Goal: Transaction & Acquisition: Purchase product/service

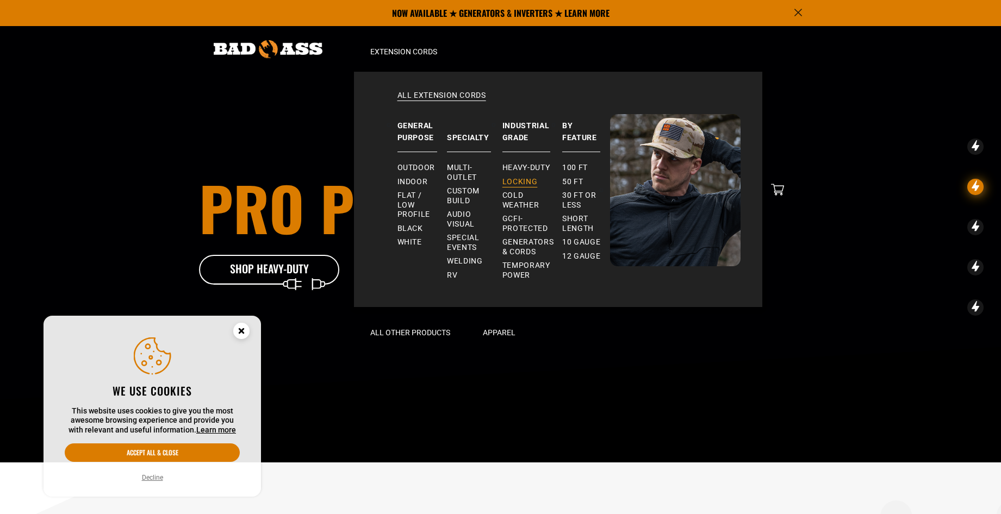
click at [528, 182] on span "Locking" at bounding box center [519, 182] width 35 height 10
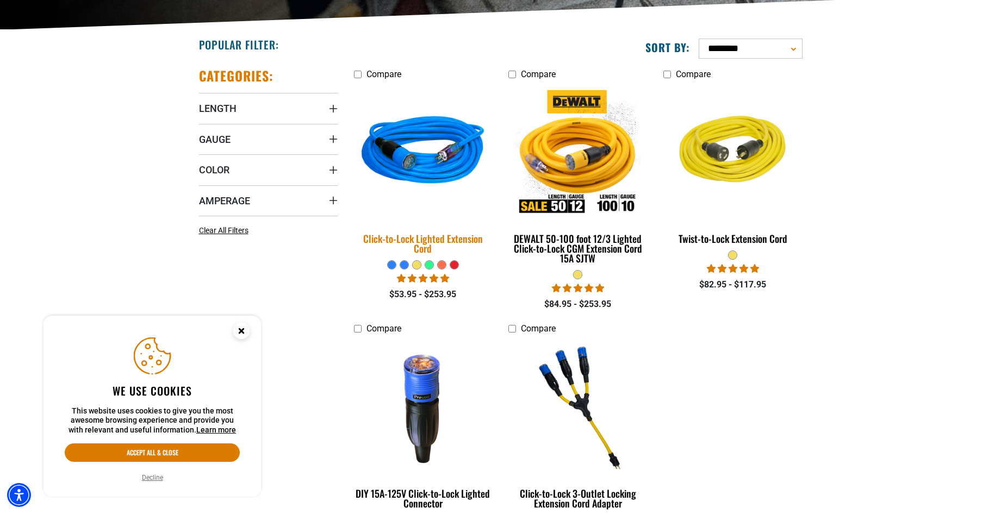
scroll to position [272, 0]
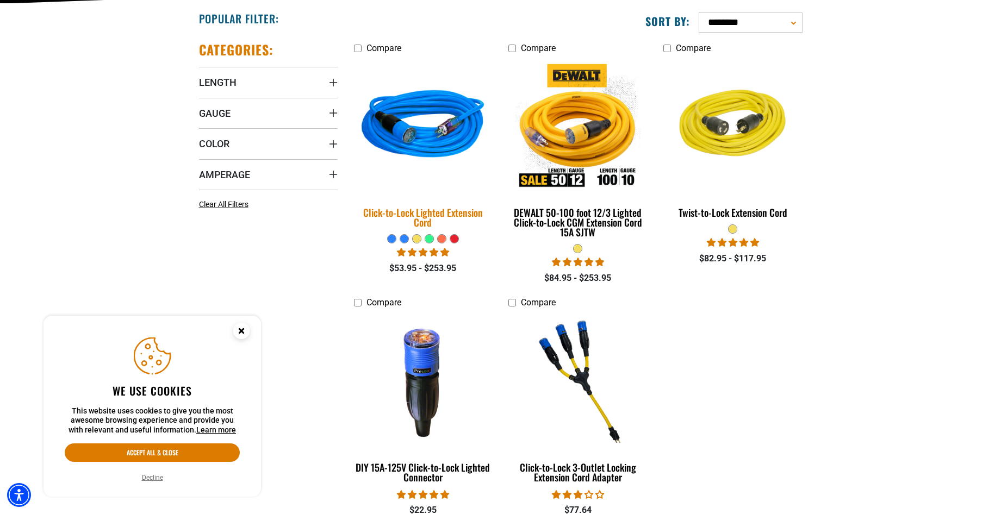
click at [441, 154] on img at bounding box center [423, 126] width 152 height 139
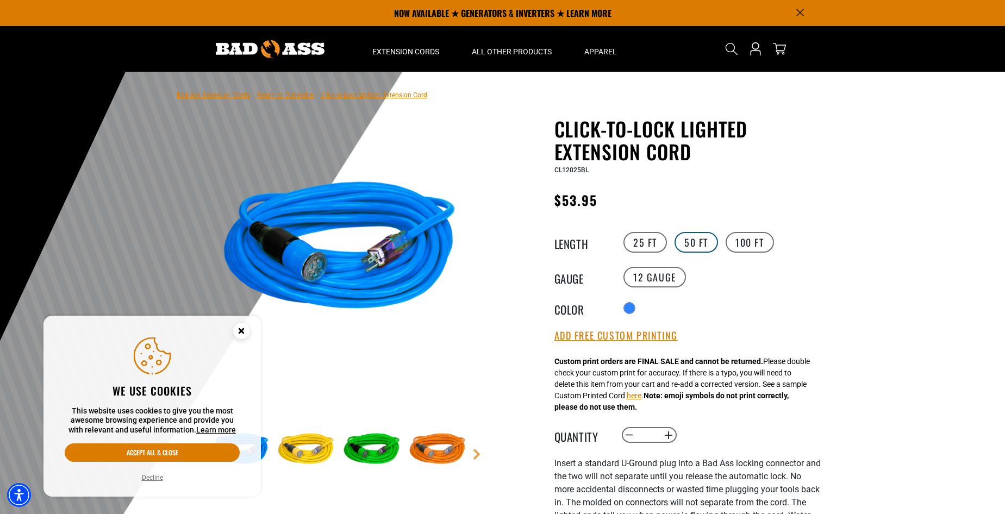
click at [702, 240] on label "50 FT" at bounding box center [696, 242] width 43 height 21
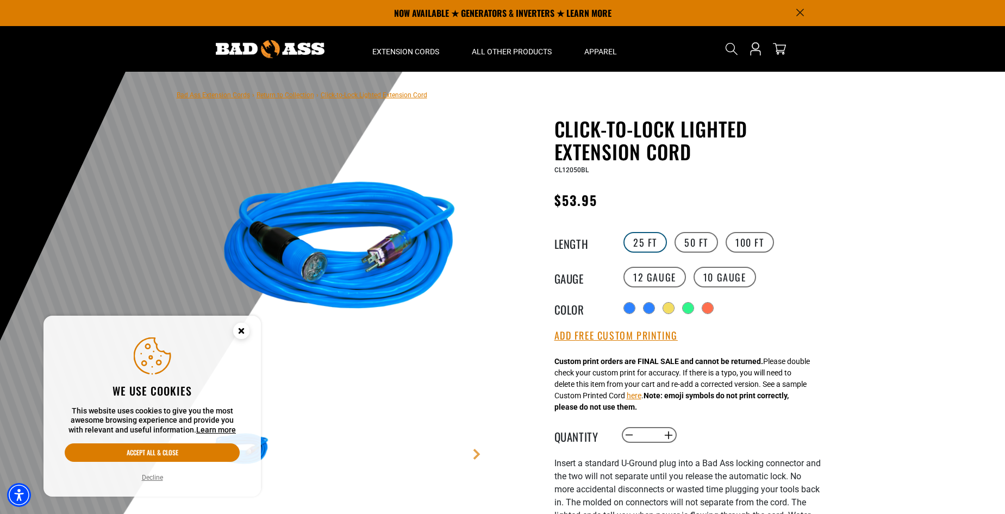
click at [640, 245] on label "25 FT" at bounding box center [645, 242] width 43 height 21
click at [685, 241] on label "50 FT" at bounding box center [696, 242] width 43 height 21
click at [711, 307] on div "products.product.variant_sold_out_or_unavailable" at bounding box center [708, 309] width 11 height 11
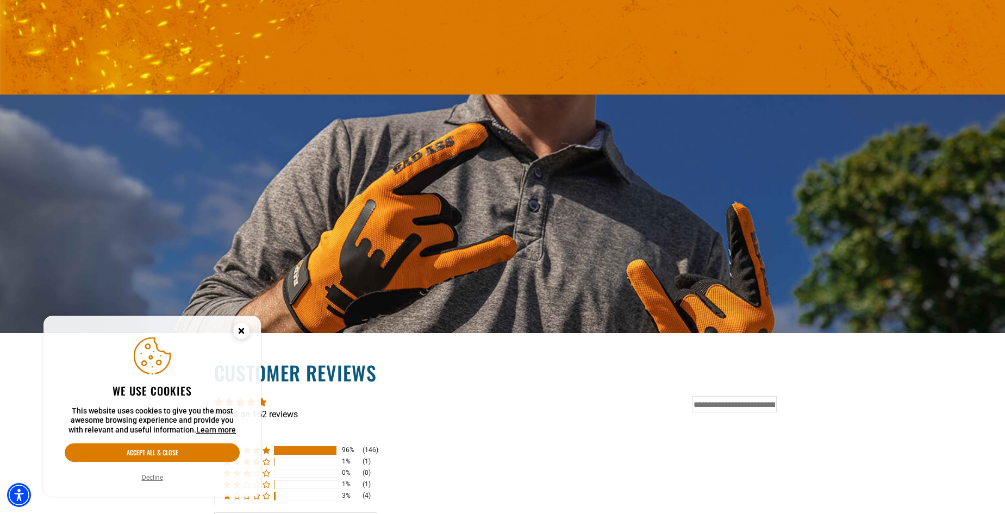
scroll to position [1740, 0]
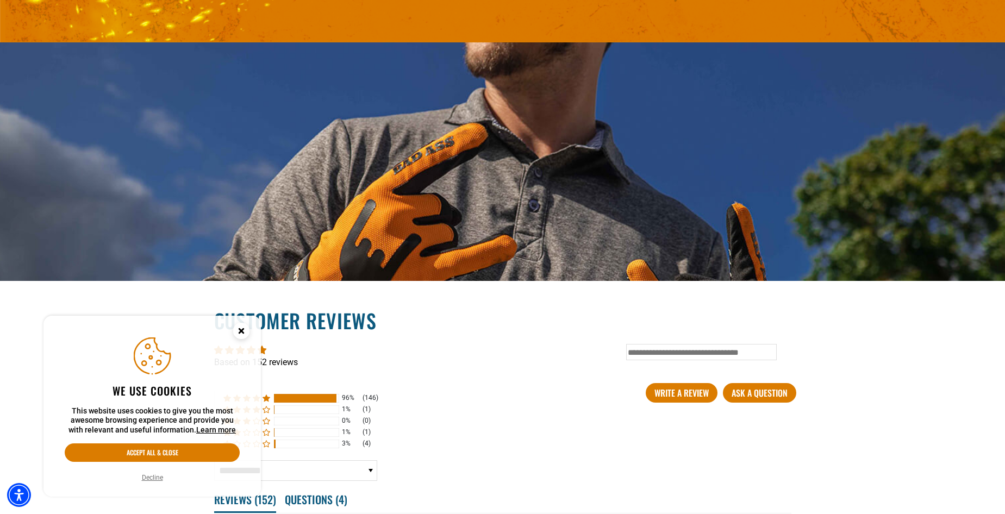
click at [240, 334] on circle "Close this option" at bounding box center [241, 331] width 16 height 16
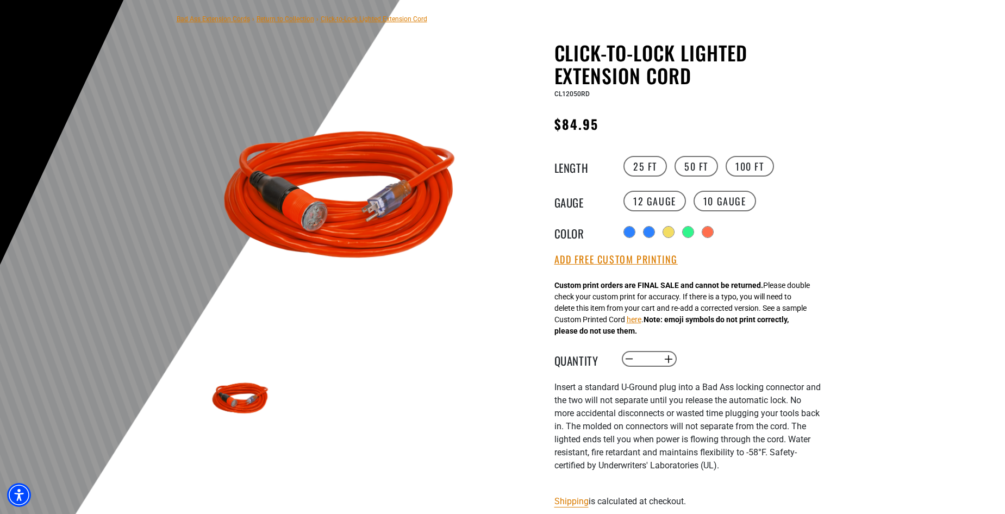
scroll to position [79, 0]
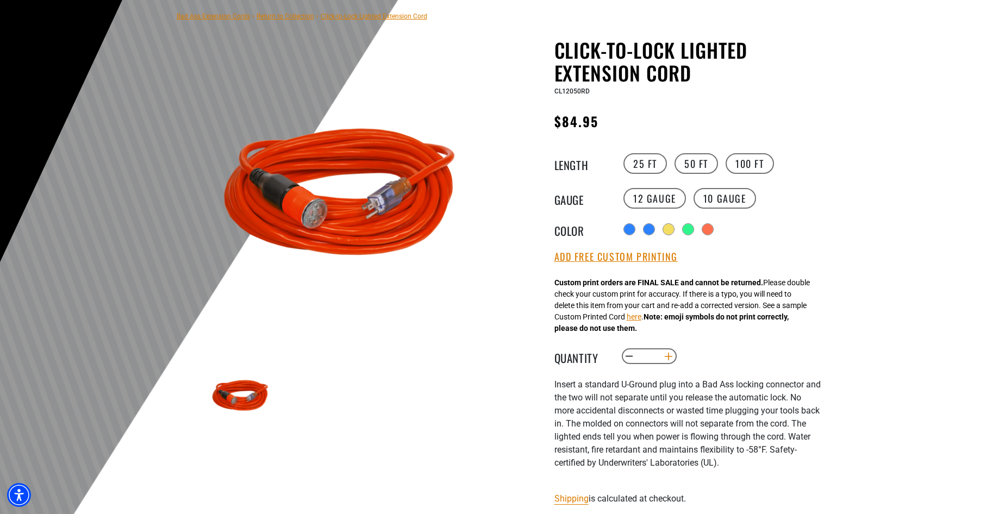
click at [668, 361] on button "Increase quantity for Click-to-Lock Lighted Extension Cord" at bounding box center [668, 356] width 17 height 18
type input "*"
click at [652, 263] on button "Add Free Custom Printing" at bounding box center [615, 257] width 123 height 12
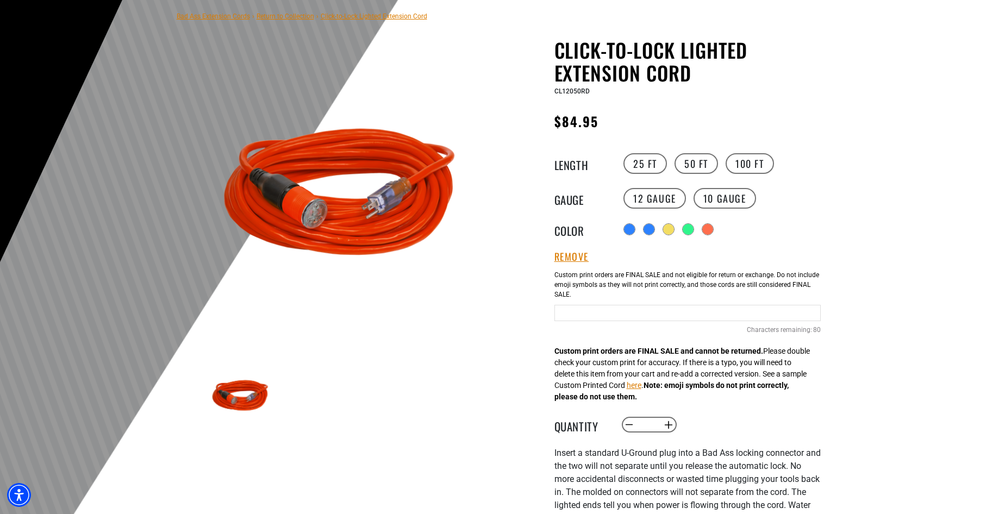
click at [624, 315] on input "text" at bounding box center [687, 313] width 266 height 16
type input "**********"
click at [918, 294] on div at bounding box center [502, 259] width 1005 height 533
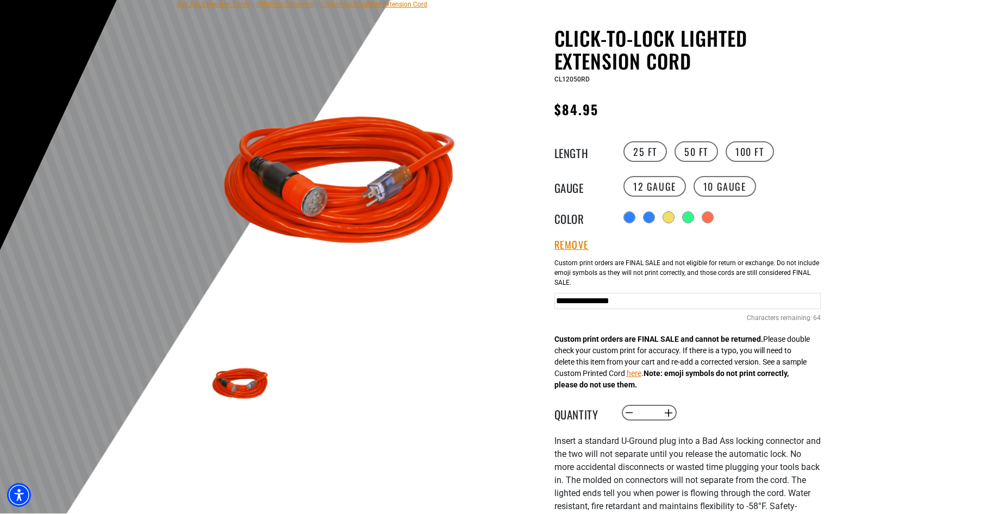
scroll to position [109, 0]
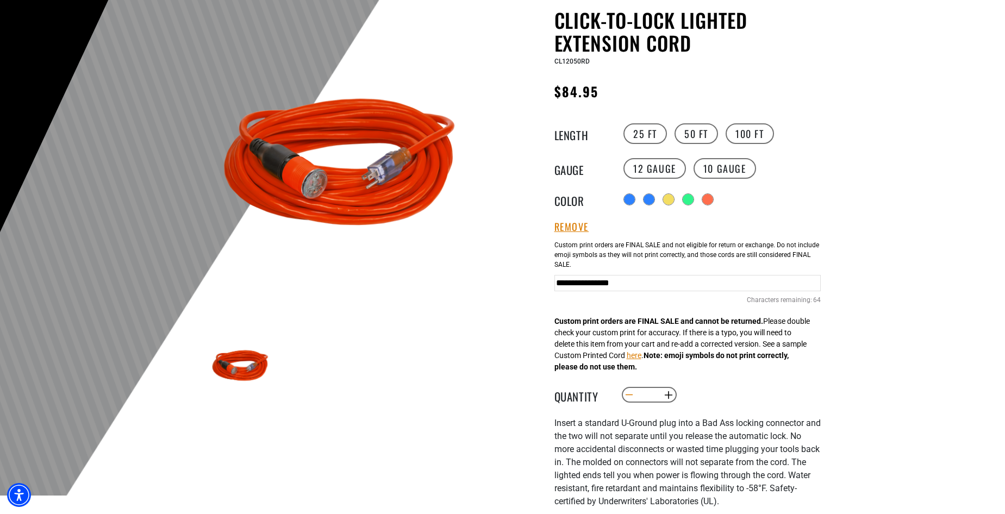
click at [632, 400] on button "Decrease quantity for Click-to-Lock Lighted Extension Cord" at bounding box center [629, 395] width 17 height 18
click at [669, 397] on button "Increase quantity for Click-to-Lock Lighted Extension Cord" at bounding box center [668, 395] width 17 height 18
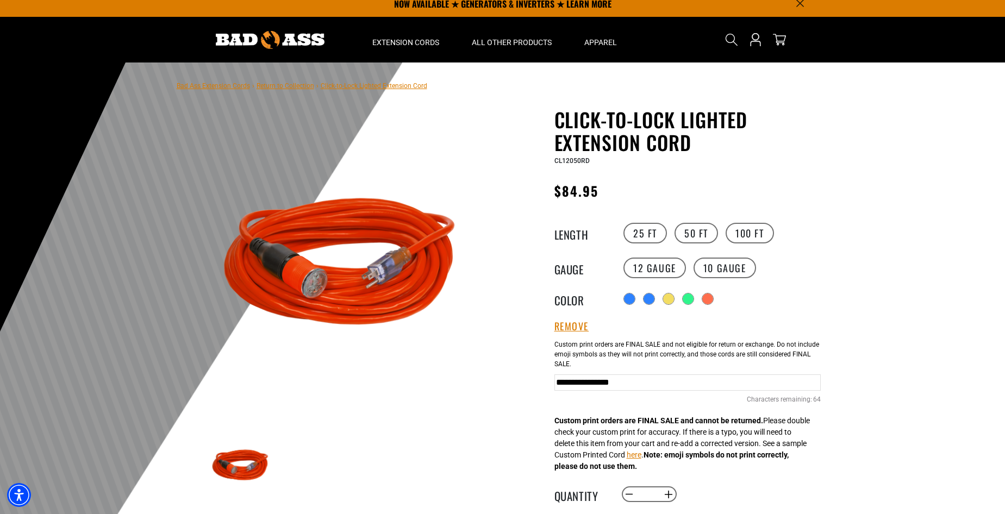
scroll to position [0, 0]
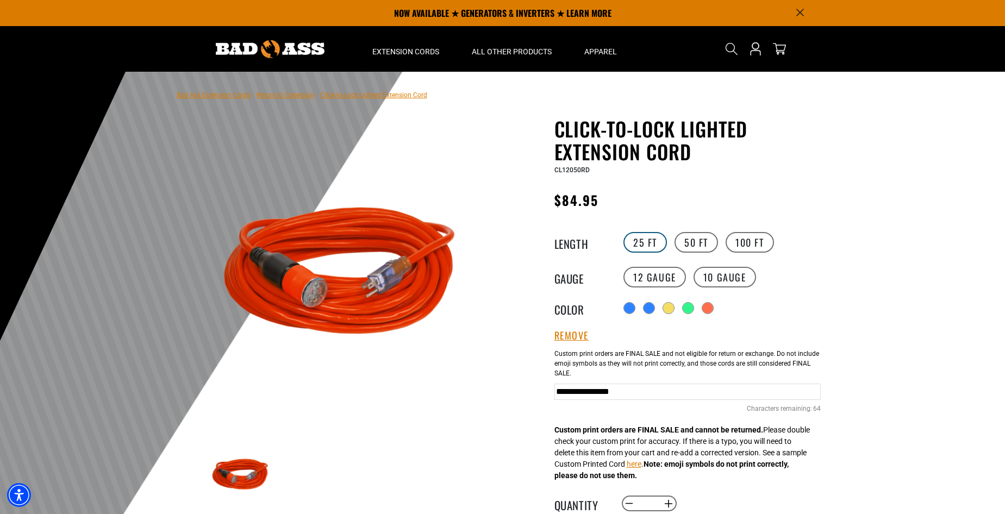
click at [656, 239] on label "25 FT" at bounding box center [645, 242] width 43 height 21
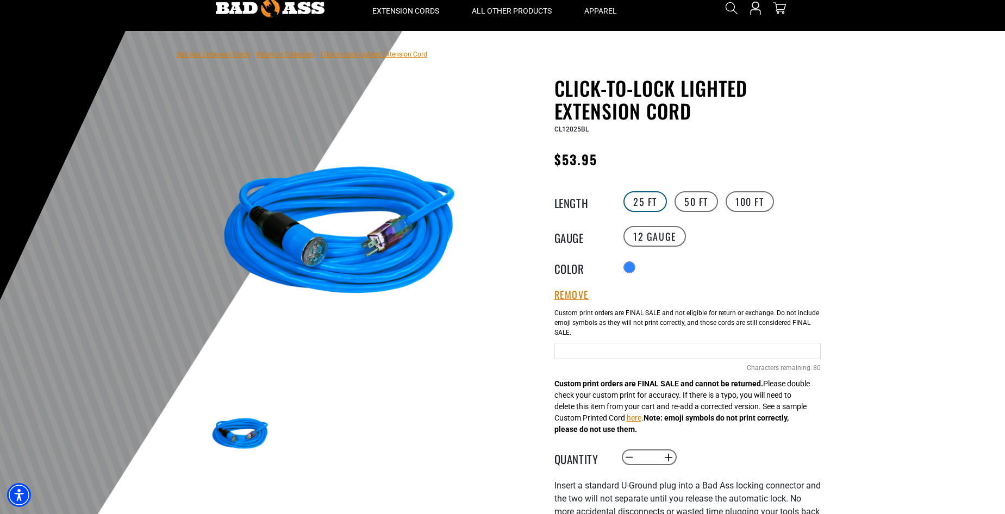
scroll to position [109, 0]
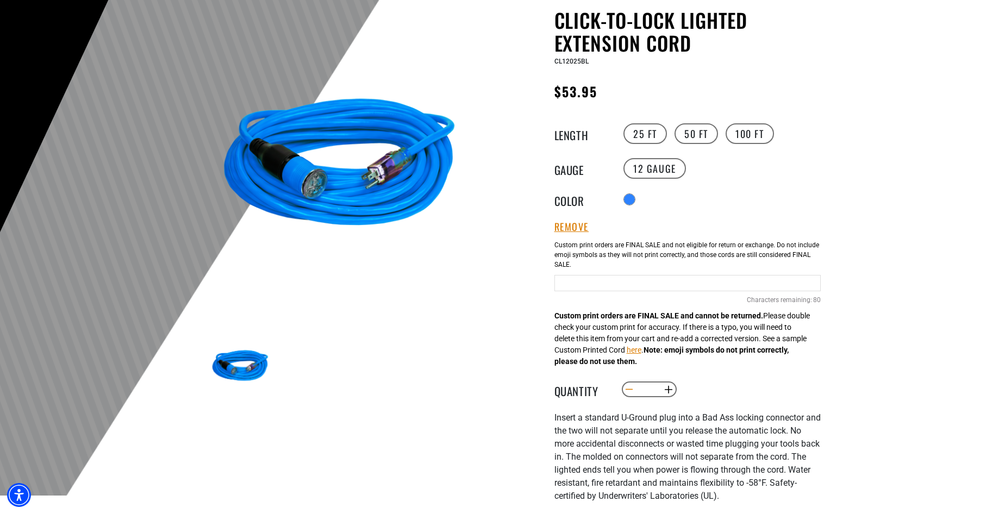
click at [629, 388] on button "Decrease quantity for Click-to-Lock Lighted Extension Cord" at bounding box center [629, 390] width 17 height 18
type input "*"
click at [693, 131] on label "50 FT" at bounding box center [696, 133] width 43 height 21
click at [752, 129] on label "100 FT" at bounding box center [750, 133] width 48 height 21
click at [691, 135] on label "50 FT" at bounding box center [696, 133] width 43 height 21
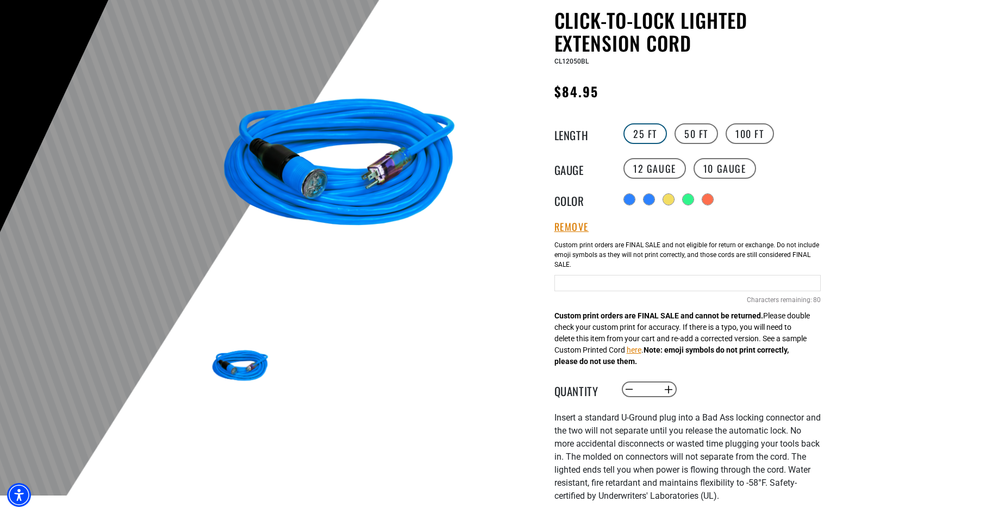
click at [645, 135] on label "25 FT" at bounding box center [645, 133] width 43 height 21
click at [694, 132] on label "50 FT" at bounding box center [696, 133] width 43 height 21
click at [675, 199] on div "products.product.variant_sold_out_or_unavailable" at bounding box center [669, 200] width 11 height 11
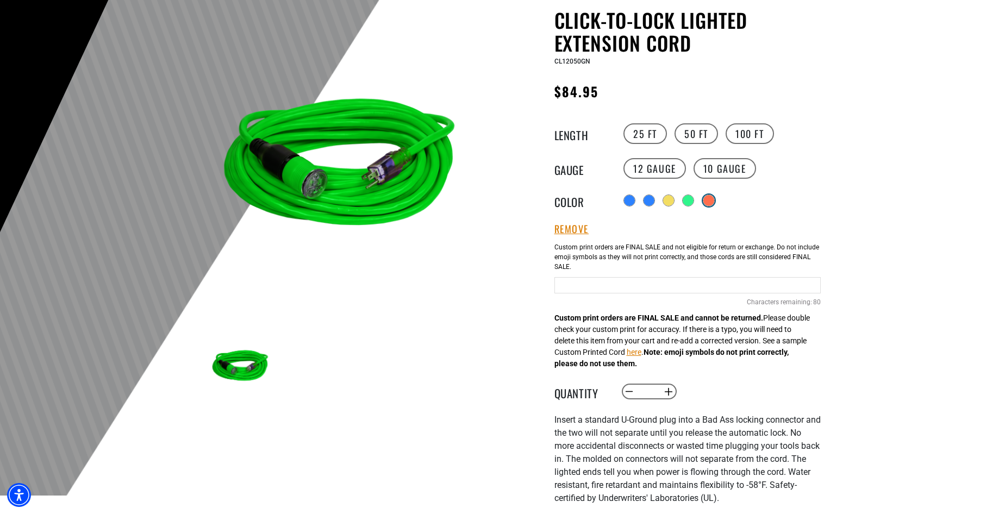
click at [708, 201] on div "products.product.variant_sold_out_or_unavailable" at bounding box center [708, 200] width 11 height 11
